Goal: Information Seeking & Learning: Check status

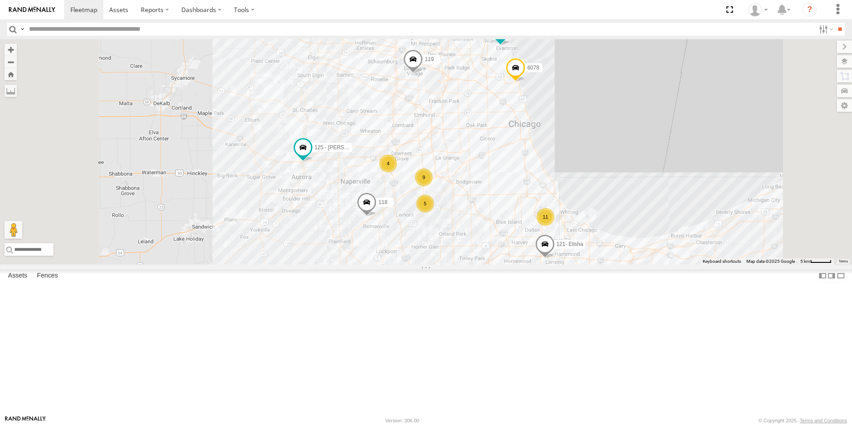
click at [0, 0] on div at bounding box center [0, 0] width 0 height 0
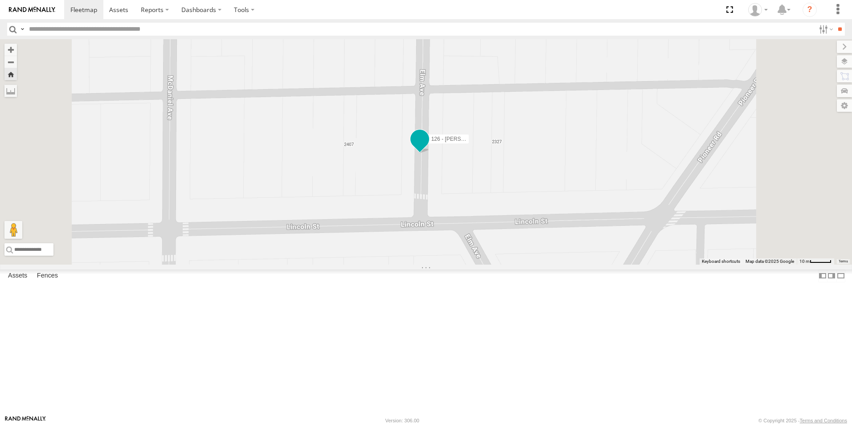
click at [428, 147] on span at bounding box center [420, 139] width 16 height 16
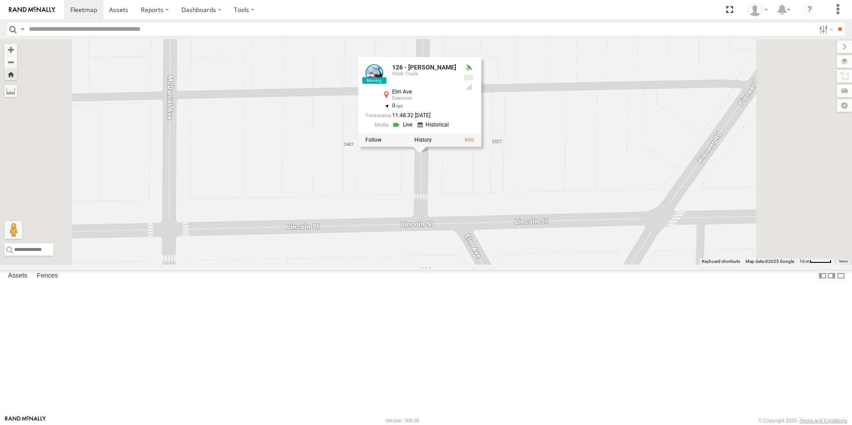
click at [537, 243] on div "126 - Cory F 126 - Cory F Hook Truck Elm Ave Evanston 42.06248 , -87.70657 0 11…" at bounding box center [426, 151] width 852 height 225
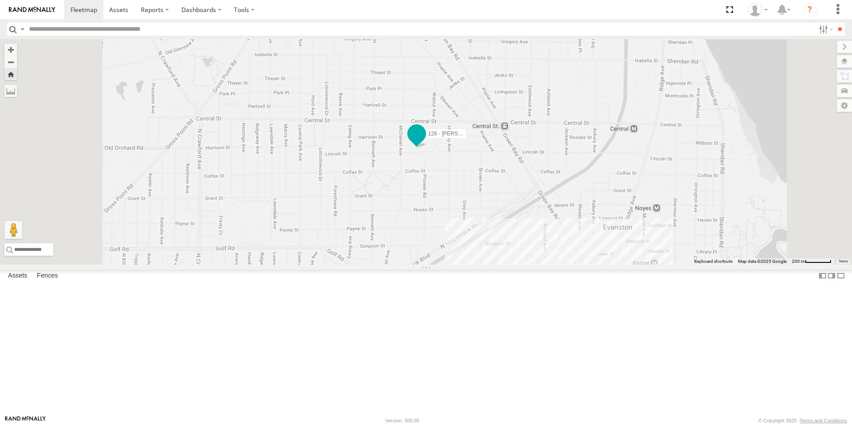
click at [425, 142] on span at bounding box center [417, 134] width 16 height 16
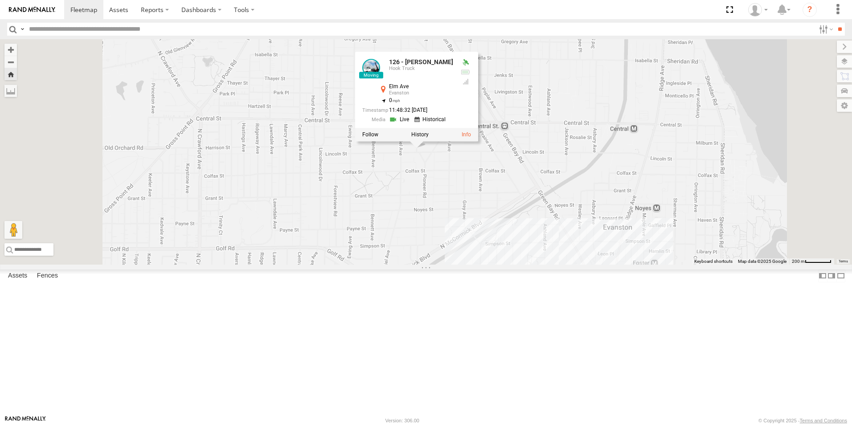
click at [478, 141] on div at bounding box center [416, 134] width 123 height 13
click at [429, 138] on label at bounding box center [419, 134] width 17 height 6
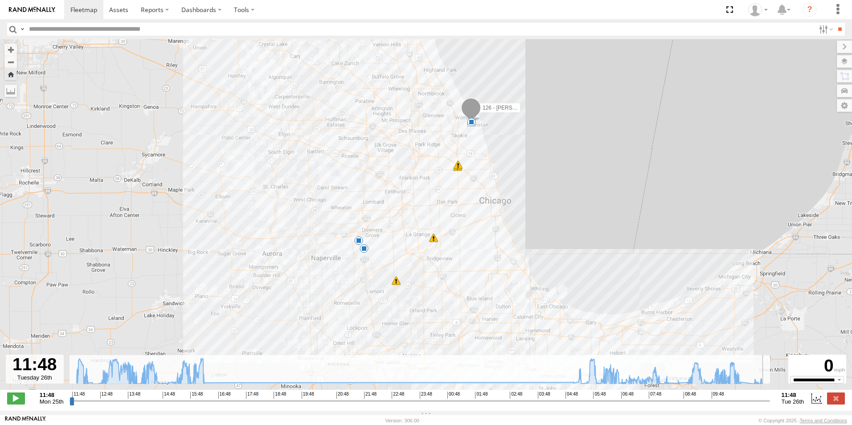
drag, startPoint x: 697, startPoint y: 406, endPoint x: 809, endPoint y: 415, distance: 112.2
type input "**********"
click at [770, 405] on input "range" at bounding box center [420, 401] width 700 height 8
click at [27, 8] on img at bounding box center [32, 10] width 46 height 6
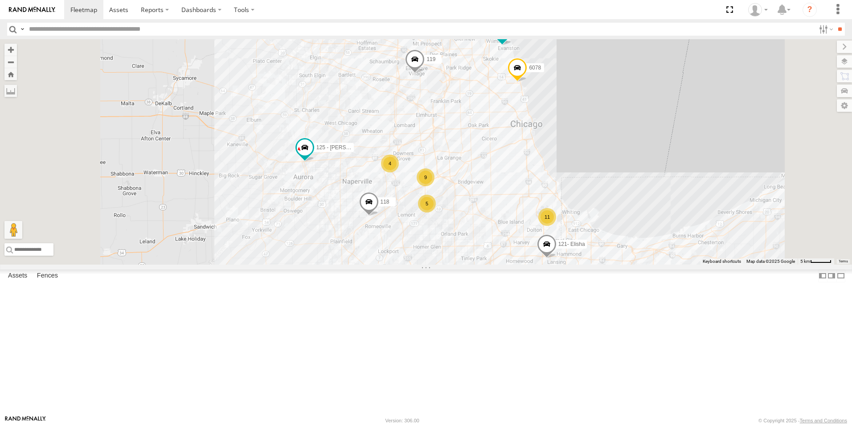
click at [510, 39] on span at bounding box center [502, 31] width 16 height 16
click at [497, 21] on link at bounding box center [486, 17] width 23 height 8
click at [602, 141] on div "9 11 4 119 5 126 - Cory F 121- Elisha 125 - Ken 118 6078 126 - Cory F Hook Truc…" at bounding box center [426, 151] width 852 height 225
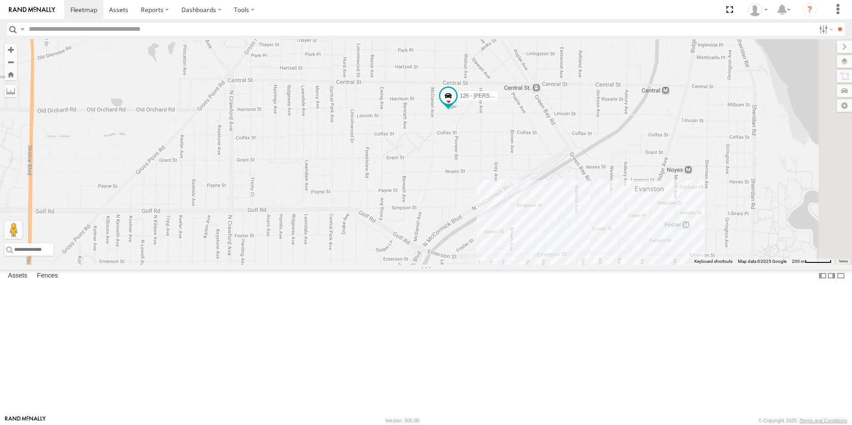
drag, startPoint x: 618, startPoint y: 128, endPoint x: 509, endPoint y: 233, distance: 151.0
click at [509, 233] on div "119 126 - Cory F 121- Elisha 125 - Ken 118 6078" at bounding box center [426, 151] width 852 height 225
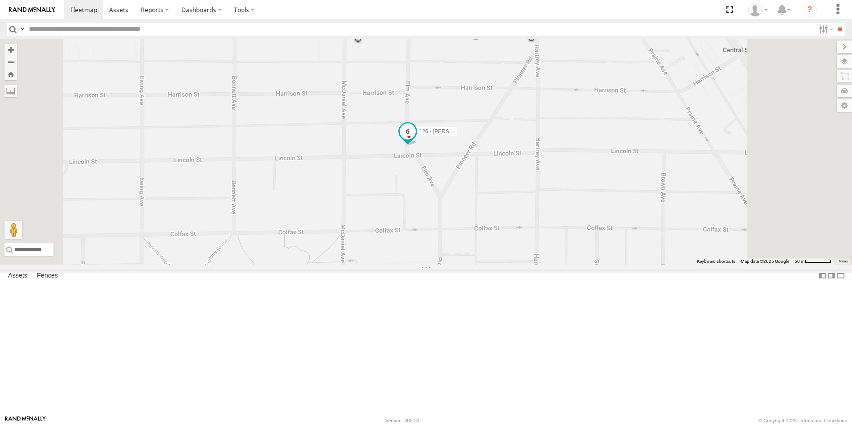
click at [416, 139] on span at bounding box center [408, 131] width 16 height 16
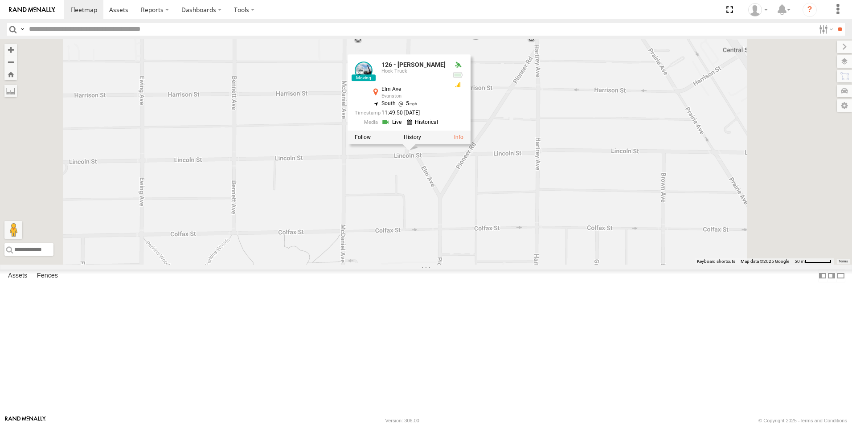
click at [28, 11] on img at bounding box center [32, 10] width 46 height 6
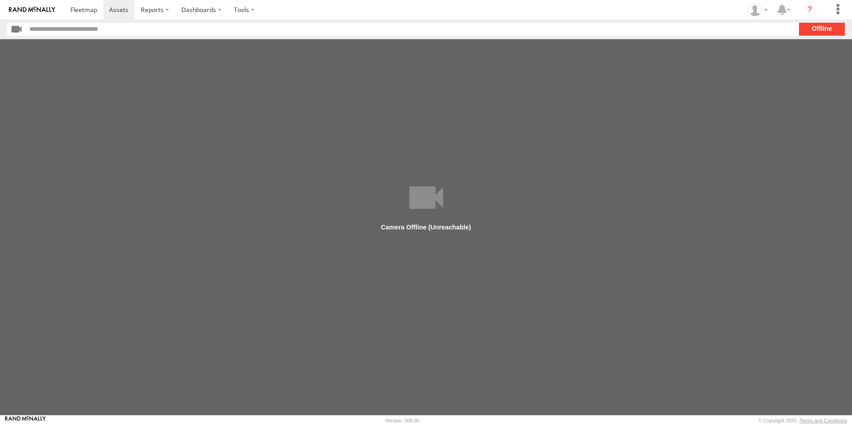
click at [38, 10] on img at bounding box center [32, 10] width 46 height 6
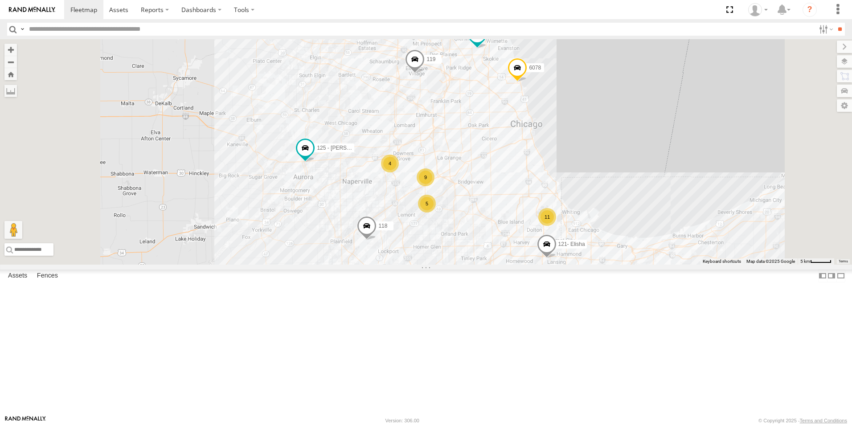
click at [0, 0] on div at bounding box center [0, 0] width 0 height 0
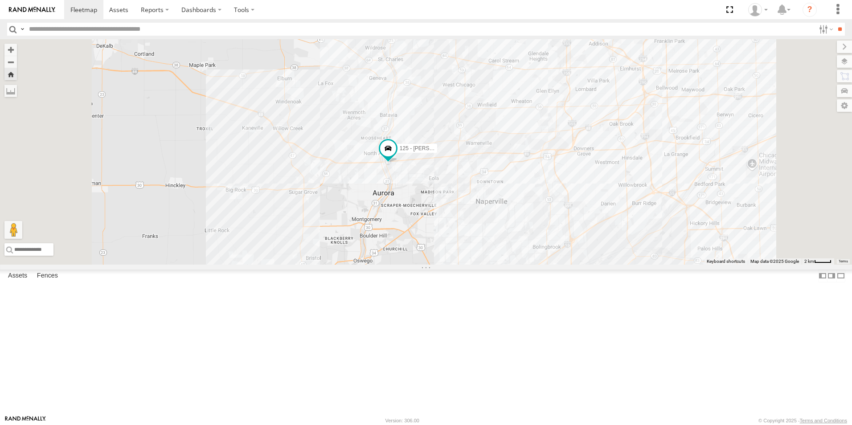
click at [20, 13] on link at bounding box center [32, 9] width 64 height 19
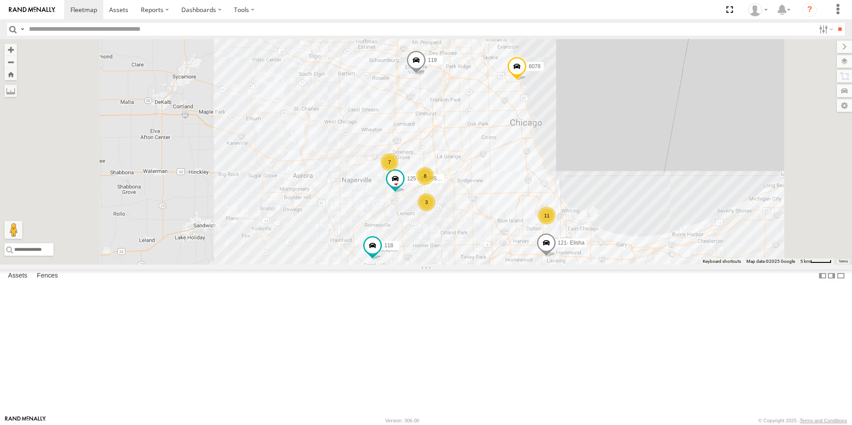
click at [0, 0] on div at bounding box center [0, 0] width 0 height 0
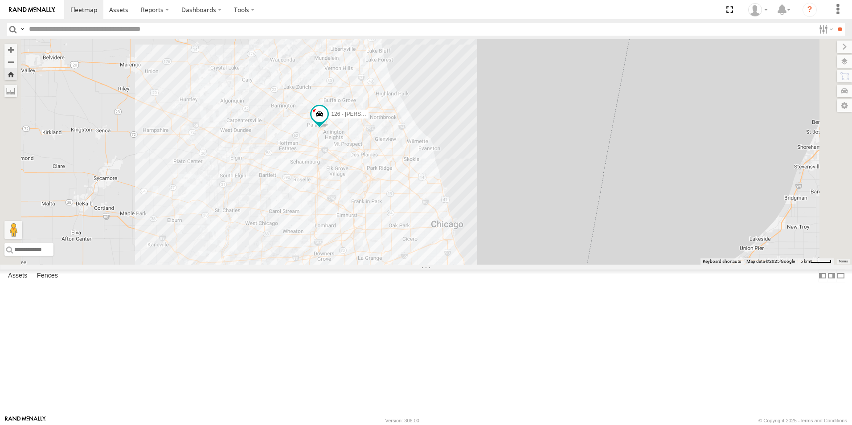
click at [41, 5] on link at bounding box center [32, 9] width 64 height 19
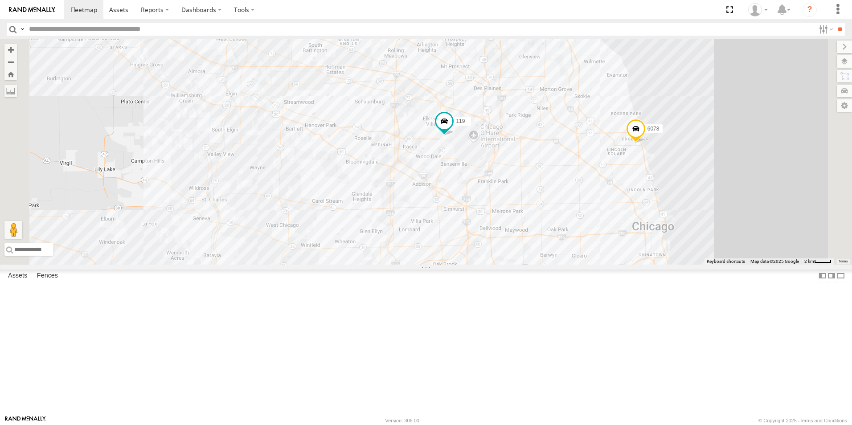
click at [36, 8] on img at bounding box center [32, 10] width 46 height 6
